Goal: Transaction & Acquisition: Book appointment/travel/reservation

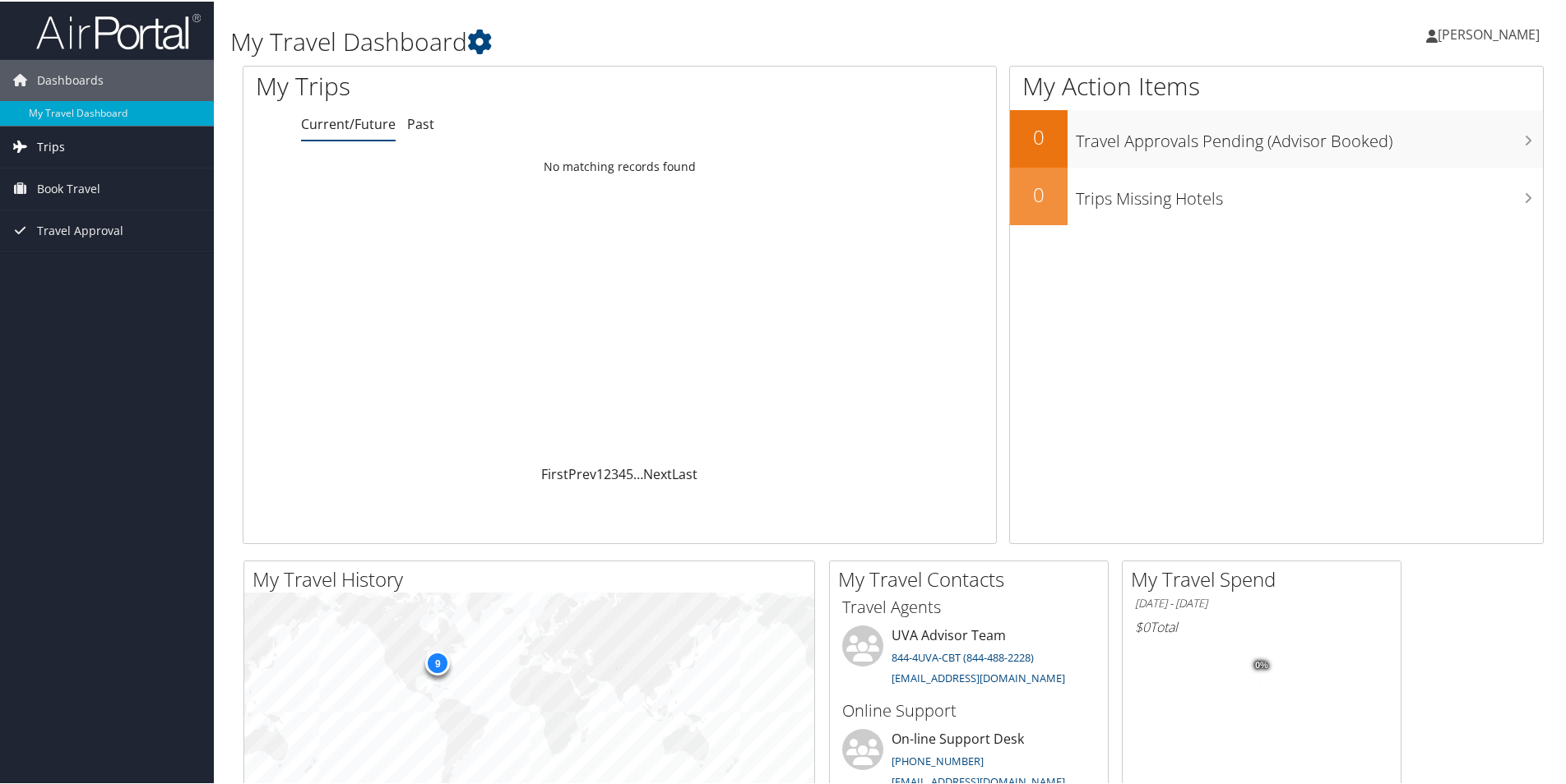
click at [133, 144] on link "Trips" at bounding box center [107, 146] width 214 height 41
drag, startPoint x: 85, startPoint y: 257, endPoint x: 127, endPoint y: 253, distance: 42.2
click at [85, 258] on span "Book Travel" at bounding box center [69, 262] width 63 height 41
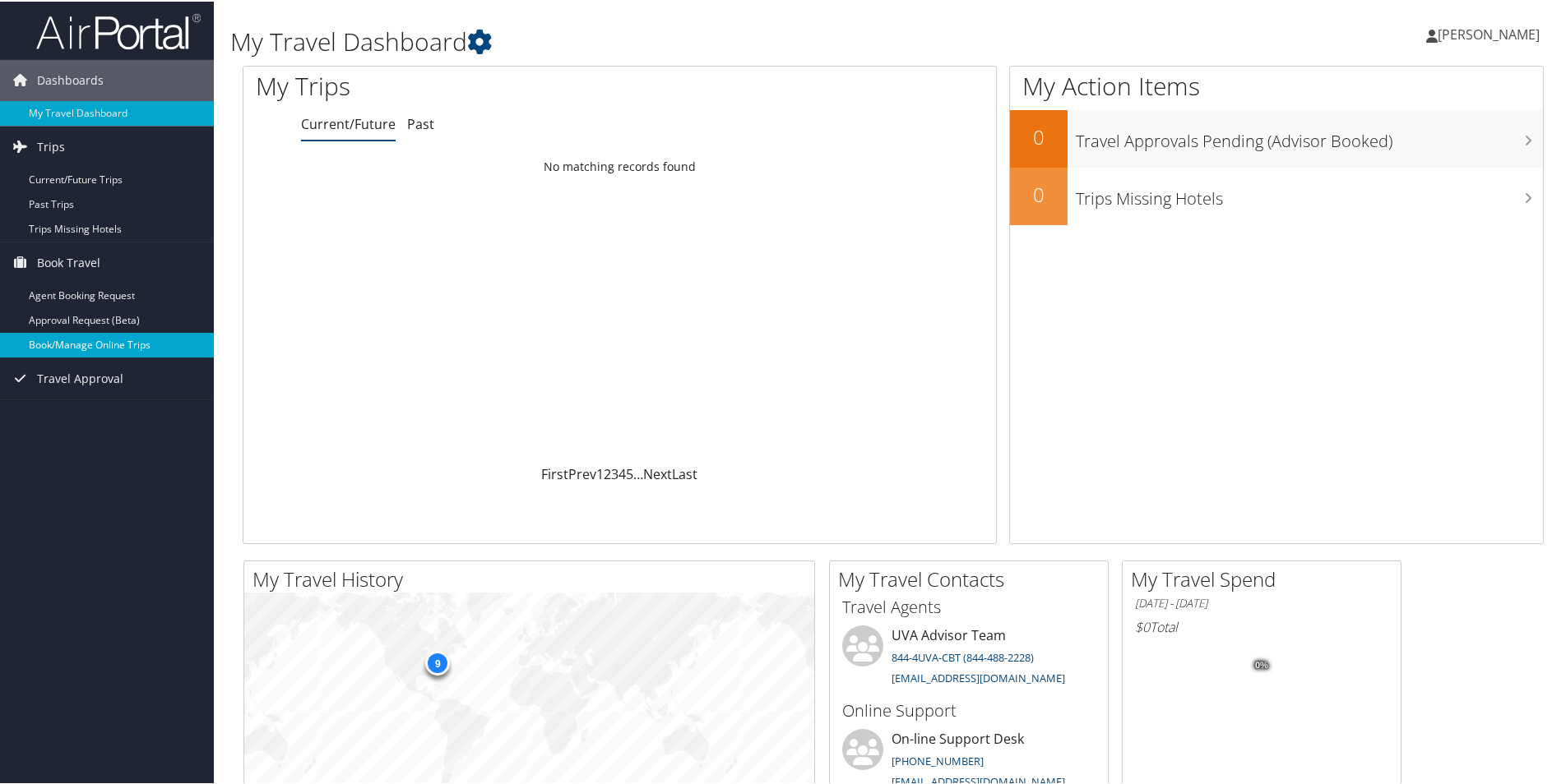
click at [115, 342] on link "Book/Manage Online Trips" at bounding box center [107, 344] width 214 height 25
